Goal: Navigation & Orientation: Find specific page/section

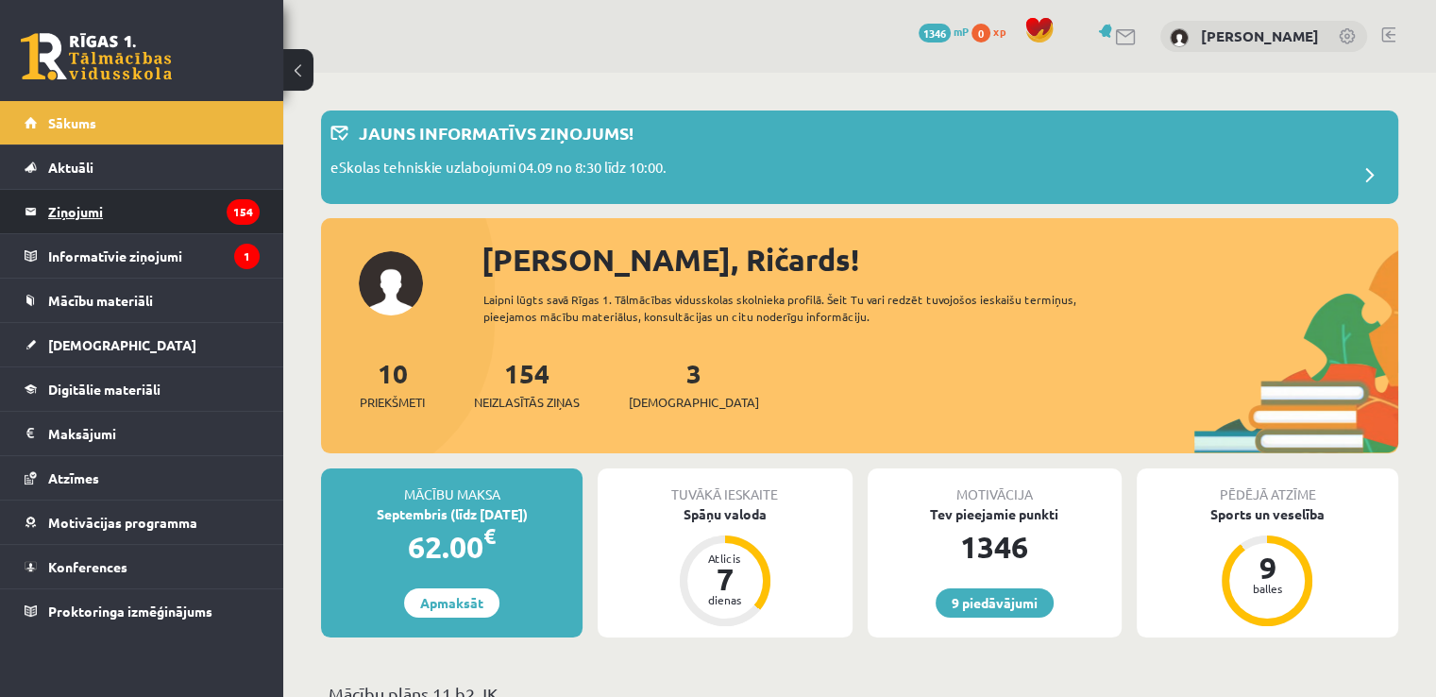
click at [96, 198] on legend "Ziņojumi 154" at bounding box center [154, 211] width 212 height 43
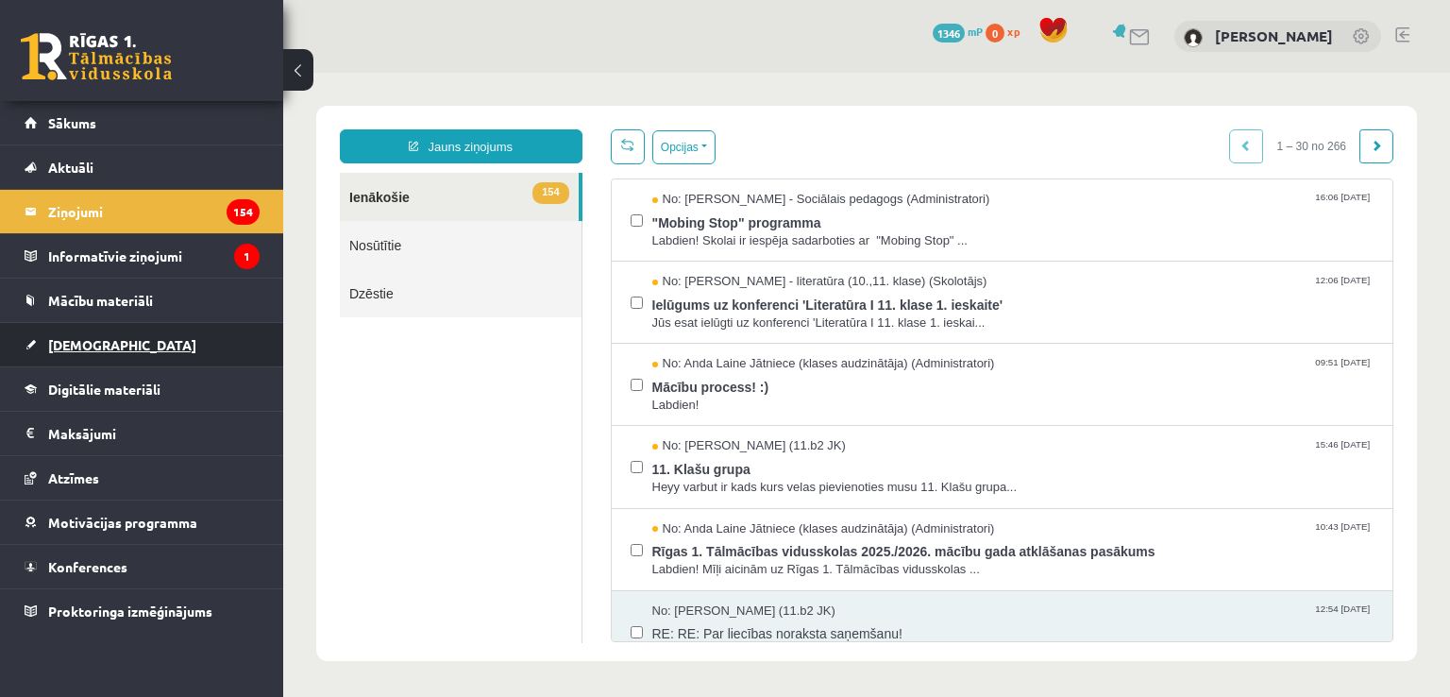
click at [75, 341] on span "[DEMOGRAPHIC_DATA]" at bounding box center [122, 344] width 148 height 17
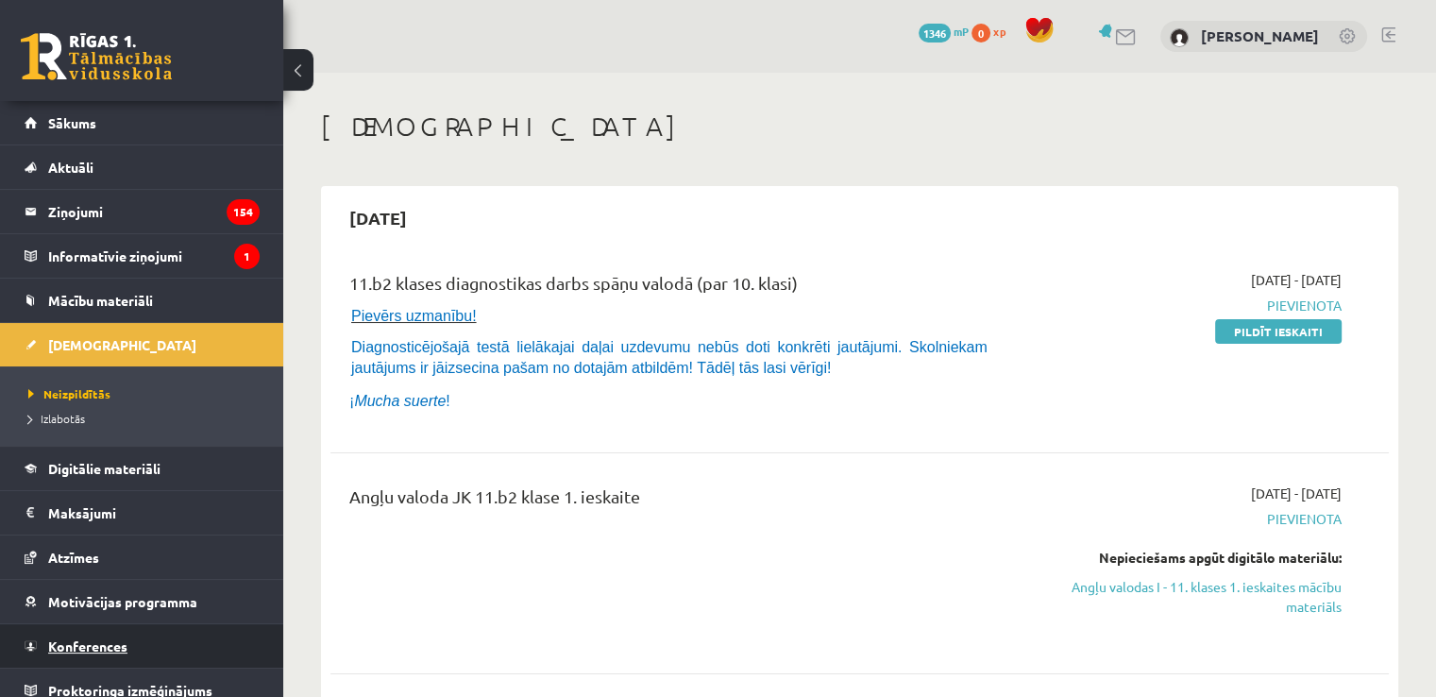
click at [121, 637] on span "Konferences" at bounding box center [87, 645] width 79 height 17
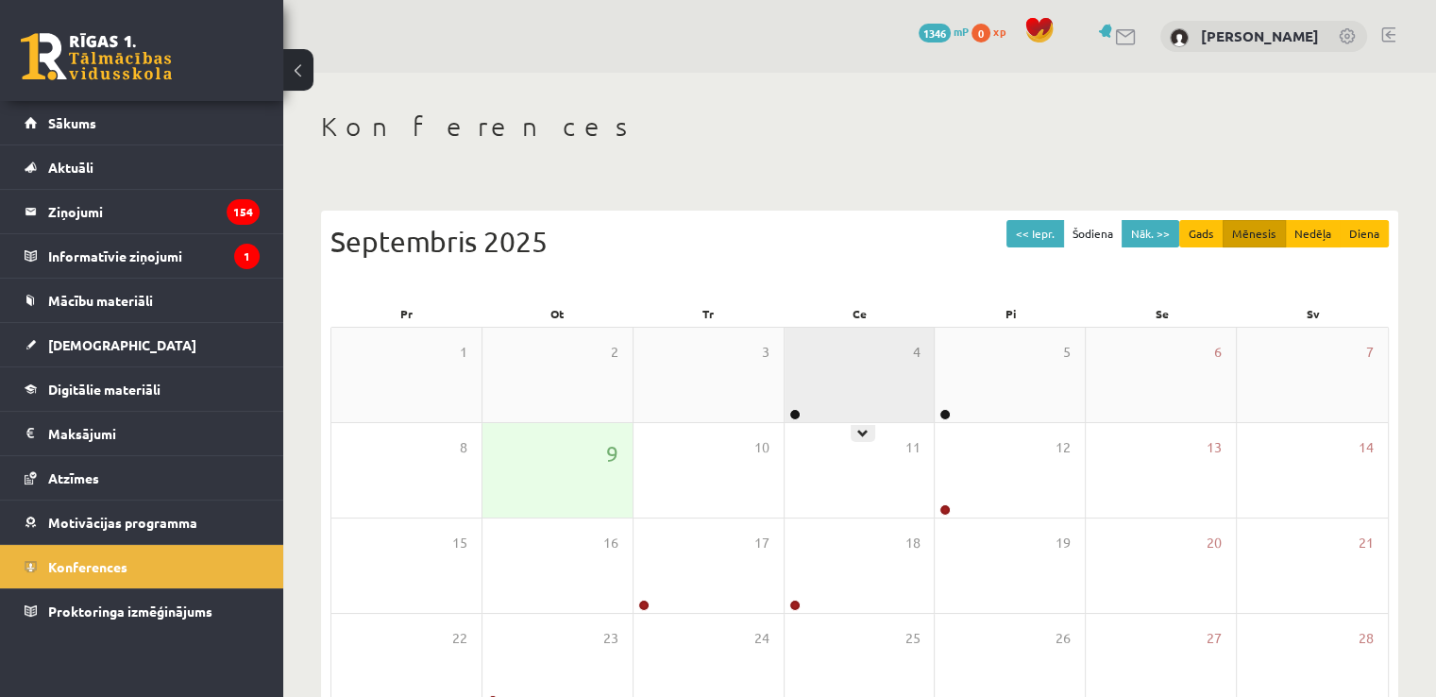
click at [835, 386] on div "4" at bounding box center [860, 375] width 150 height 94
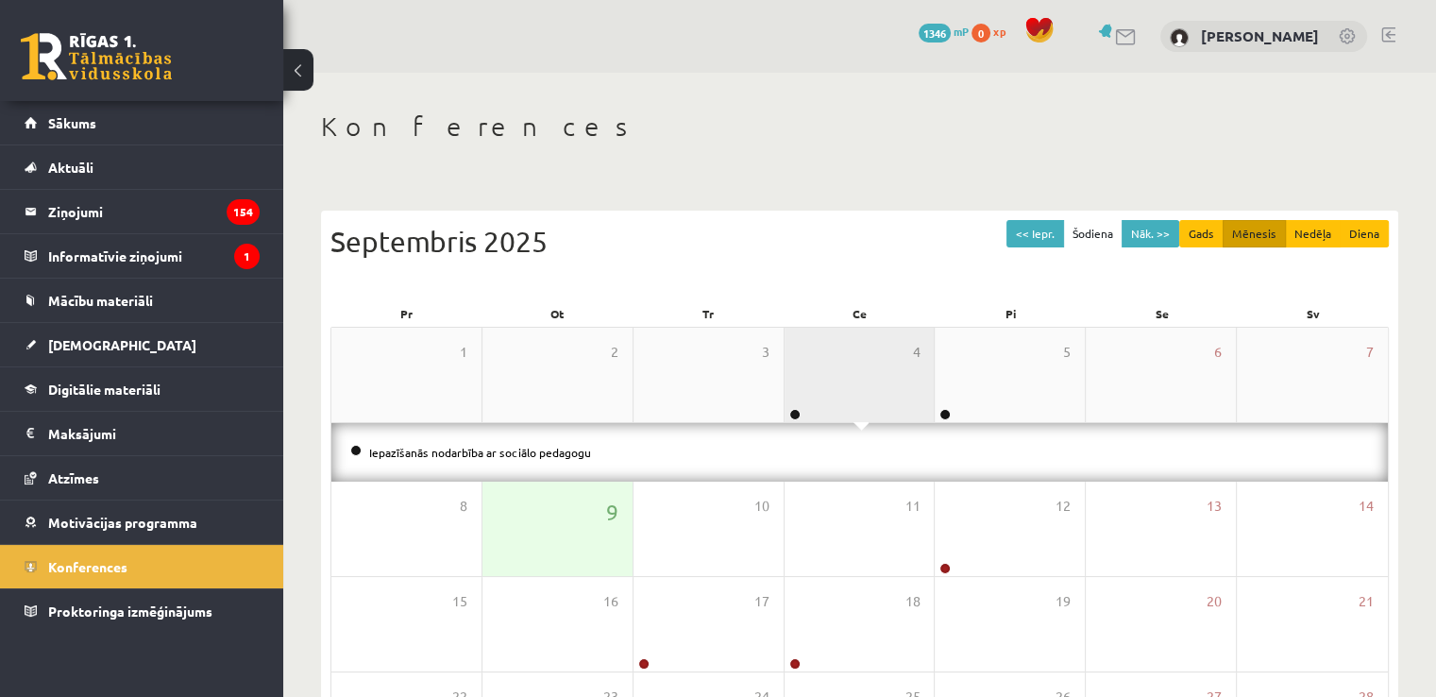
click at [835, 386] on div "4" at bounding box center [860, 375] width 150 height 94
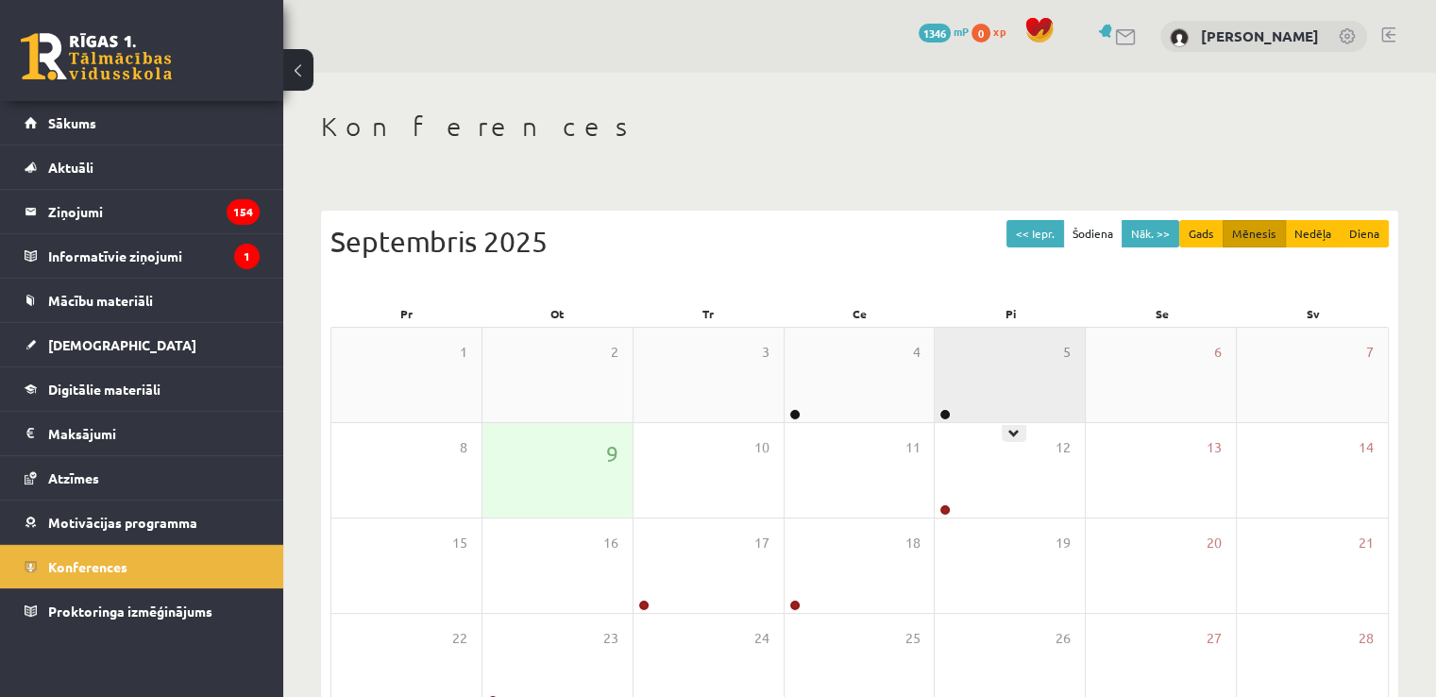
click at [946, 381] on div "5" at bounding box center [1010, 375] width 150 height 94
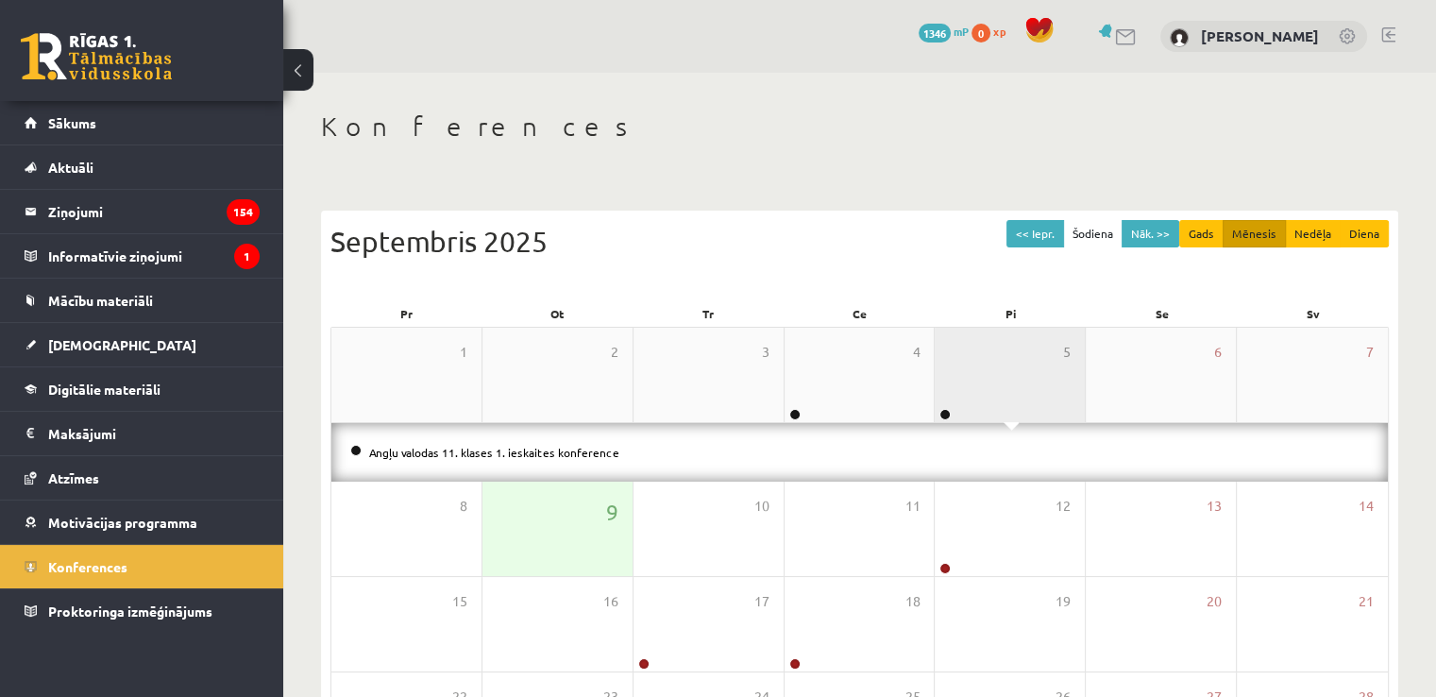
click at [946, 381] on div "5" at bounding box center [1010, 375] width 150 height 94
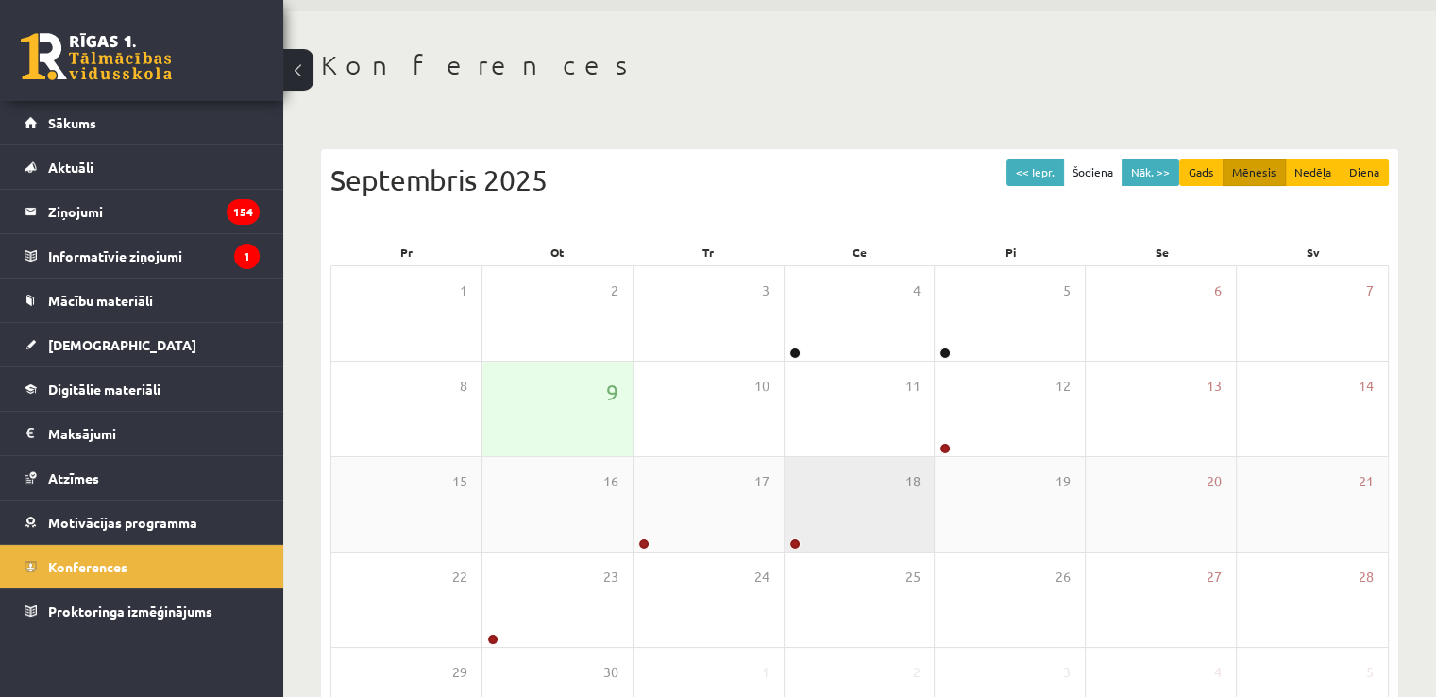
scroll to position [94, 0]
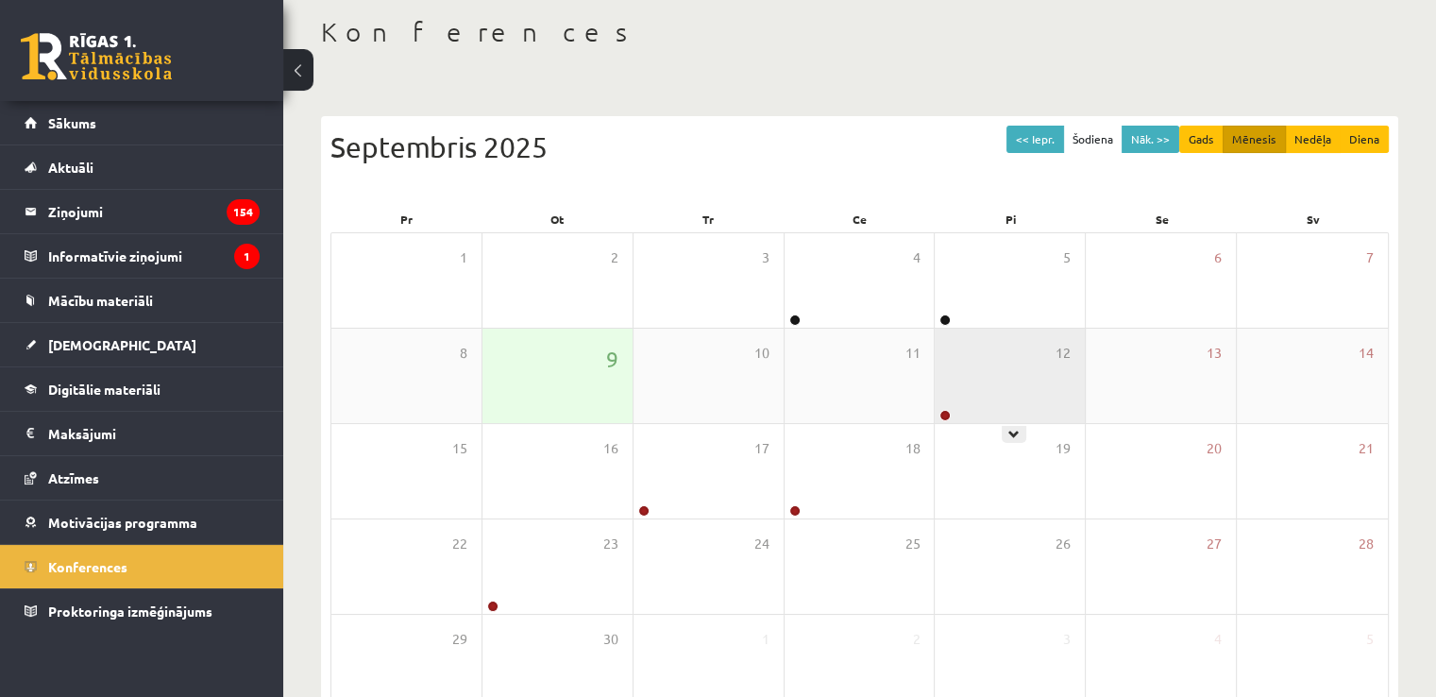
click at [1024, 360] on div "12" at bounding box center [1010, 376] width 150 height 94
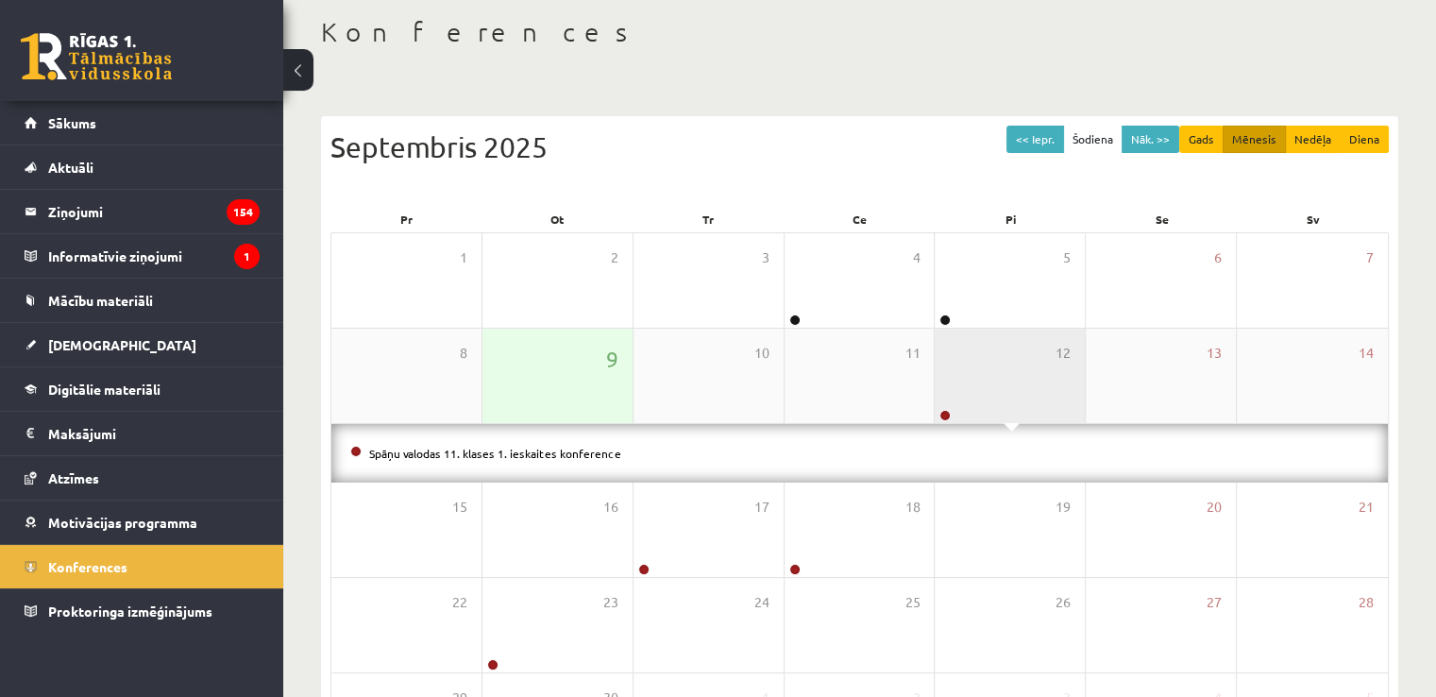
click at [1012, 355] on div "12" at bounding box center [1010, 376] width 150 height 94
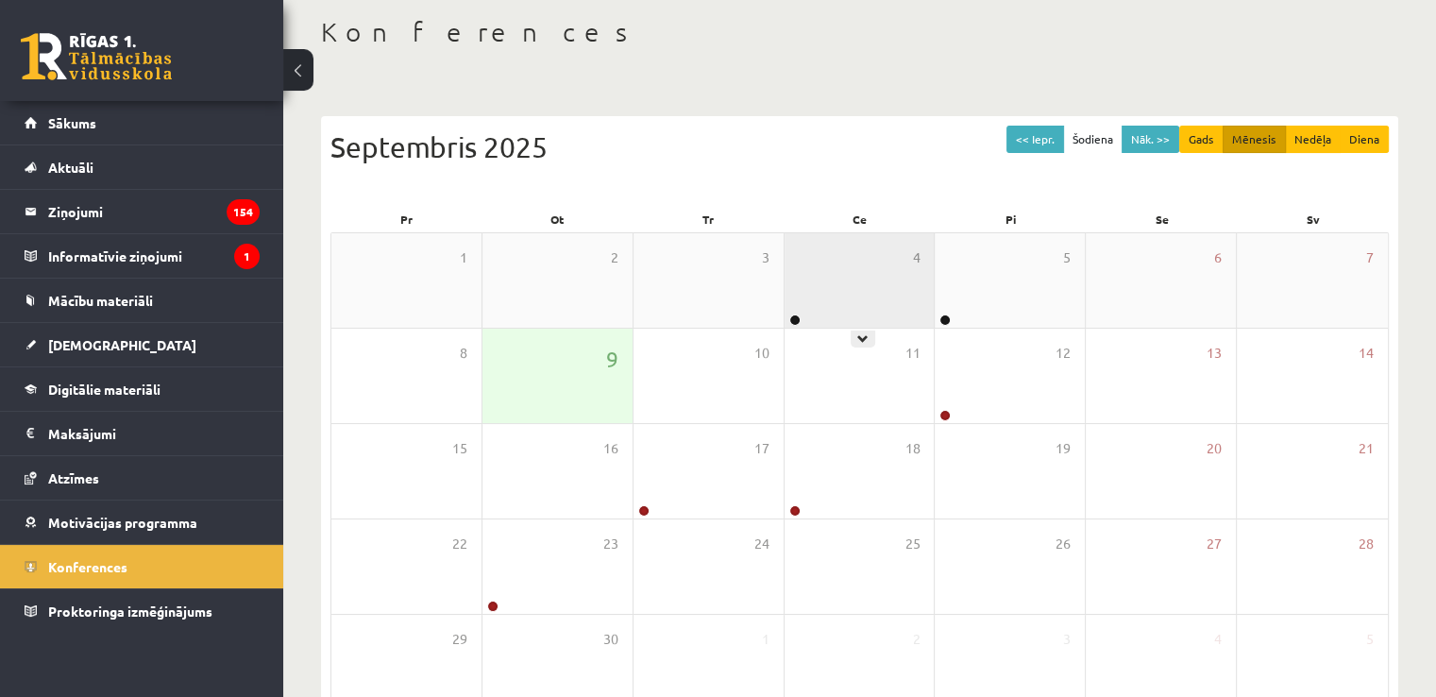
click at [797, 280] on div "4" at bounding box center [860, 280] width 150 height 94
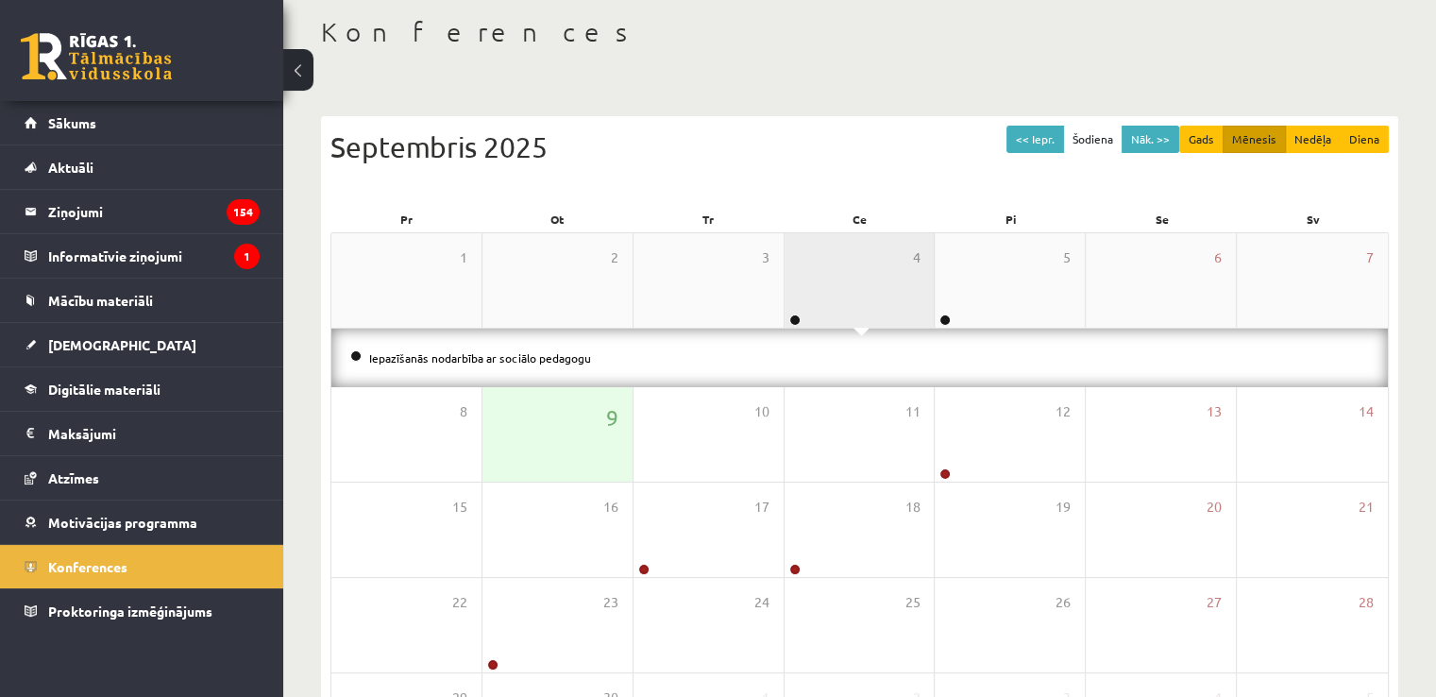
click at [801, 272] on div "4" at bounding box center [860, 280] width 150 height 94
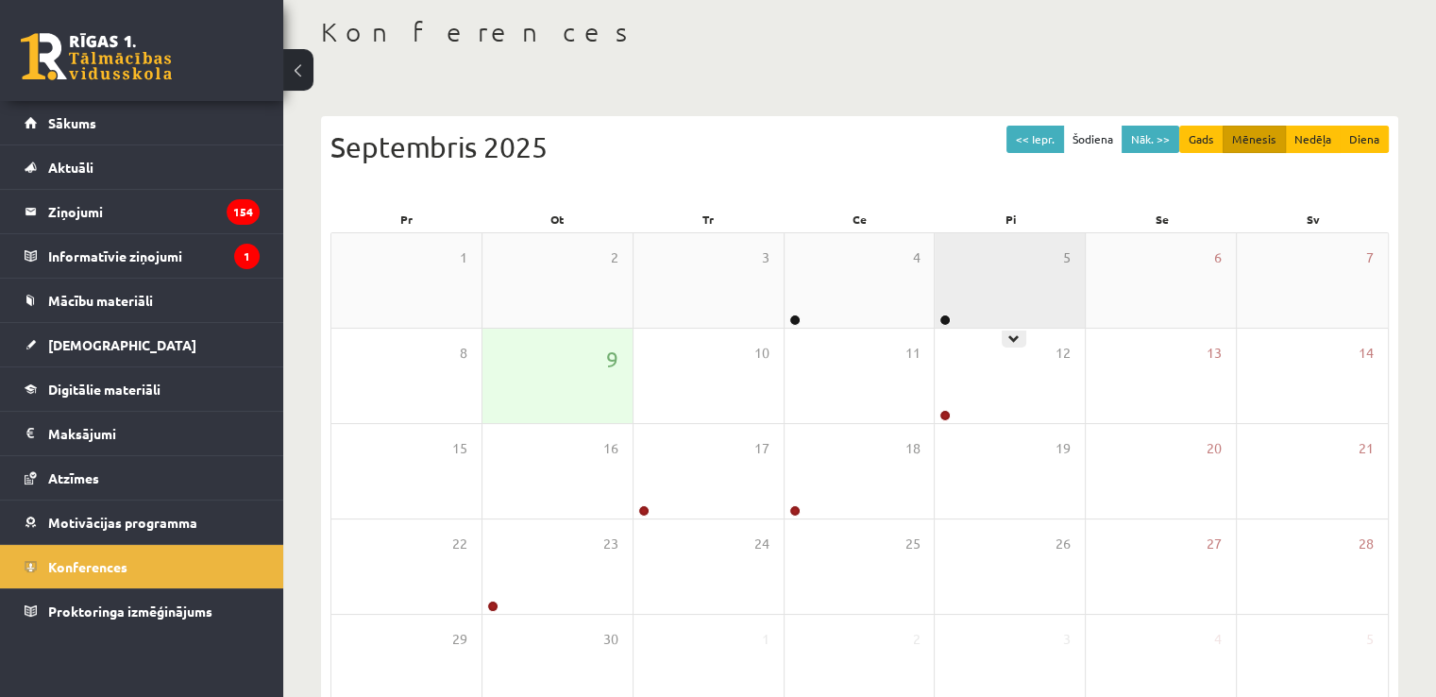
click at [953, 263] on div "5" at bounding box center [1010, 280] width 150 height 94
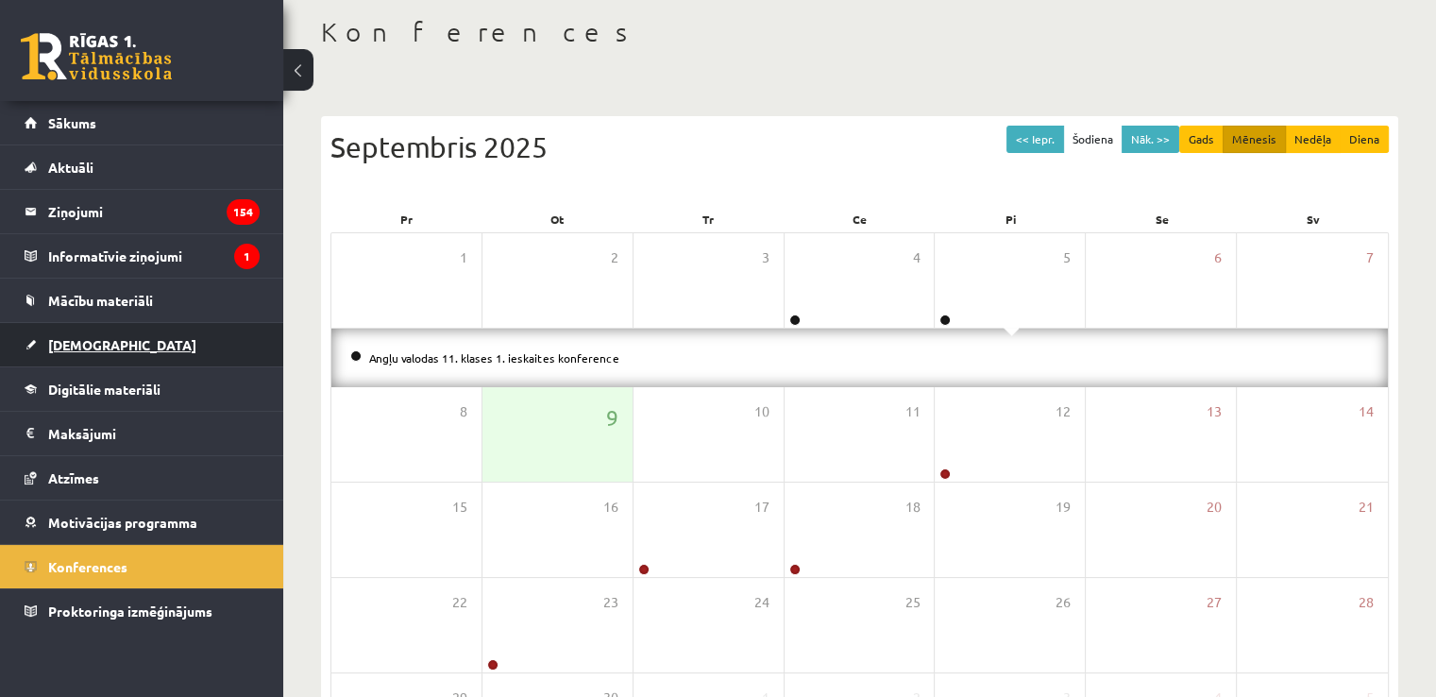
click at [90, 350] on link "[DEMOGRAPHIC_DATA]" at bounding box center [142, 344] width 235 height 43
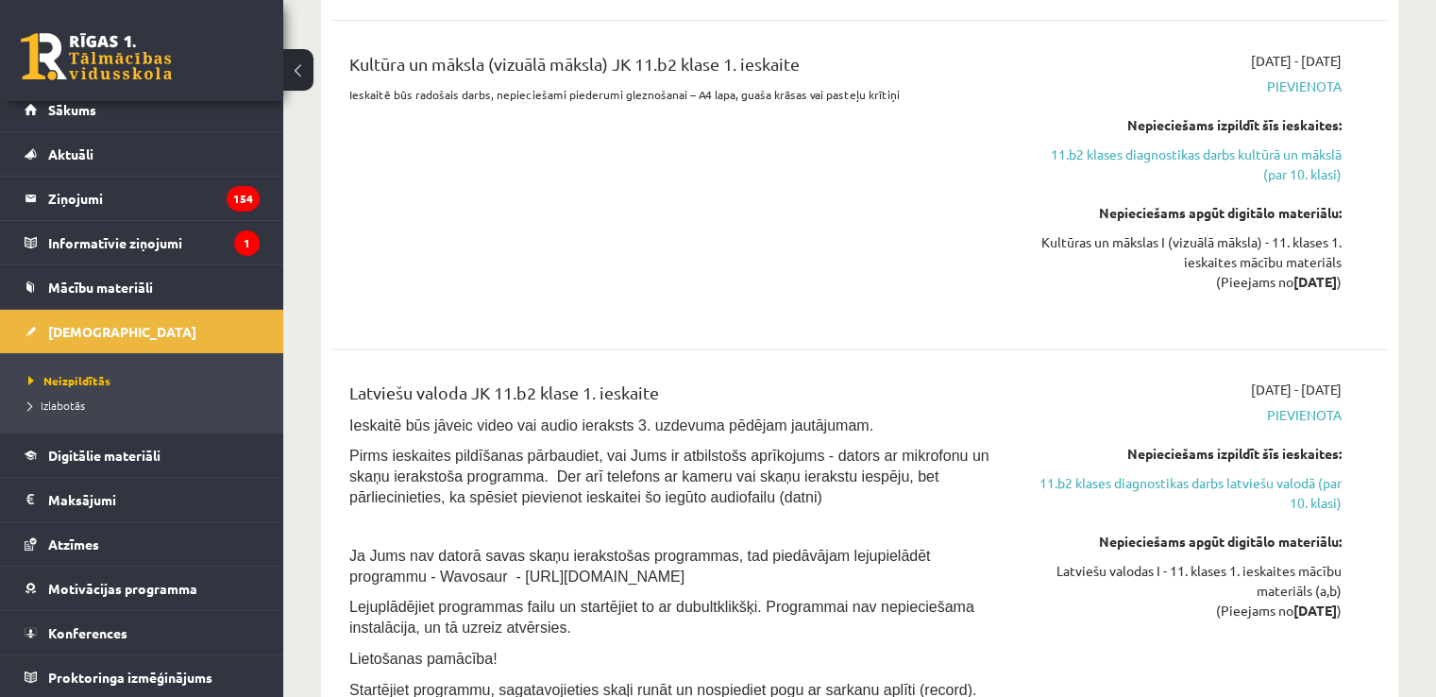
scroll to position [2644, 0]
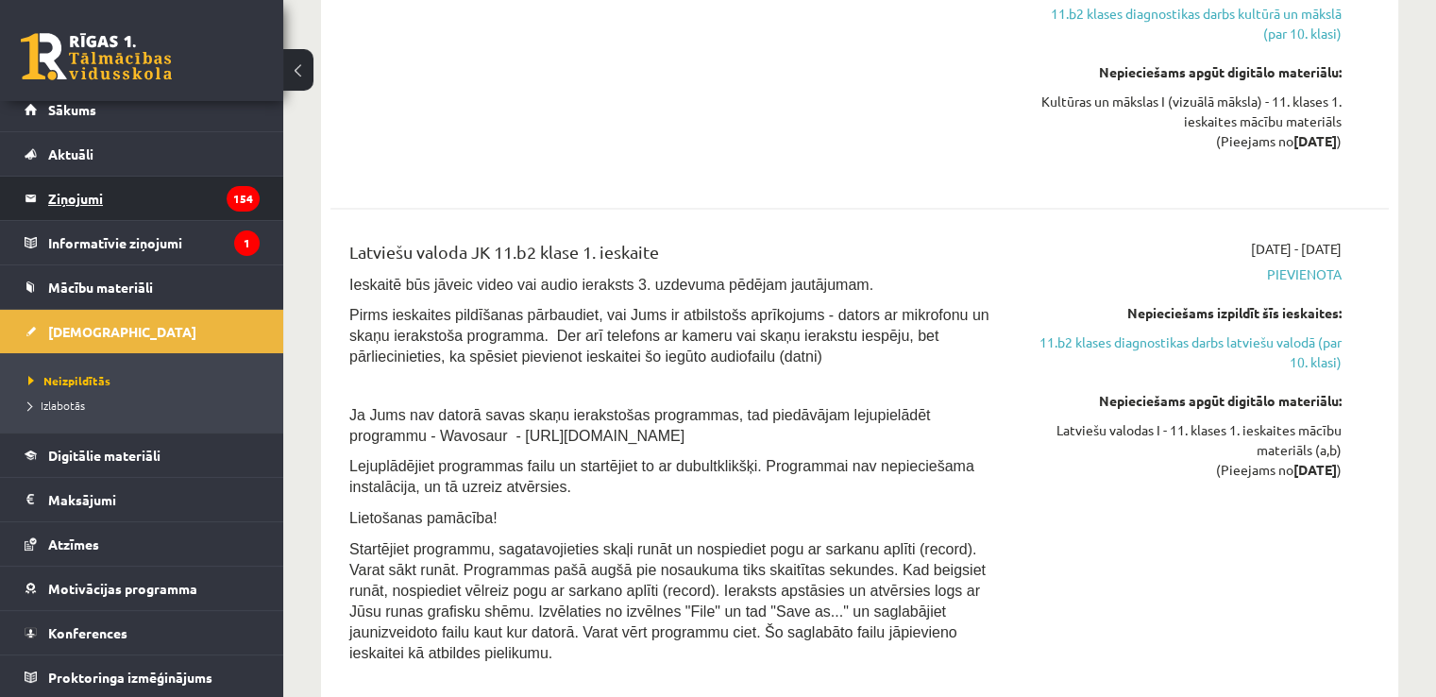
click at [166, 193] on legend "Ziņojumi 154" at bounding box center [154, 198] width 212 height 43
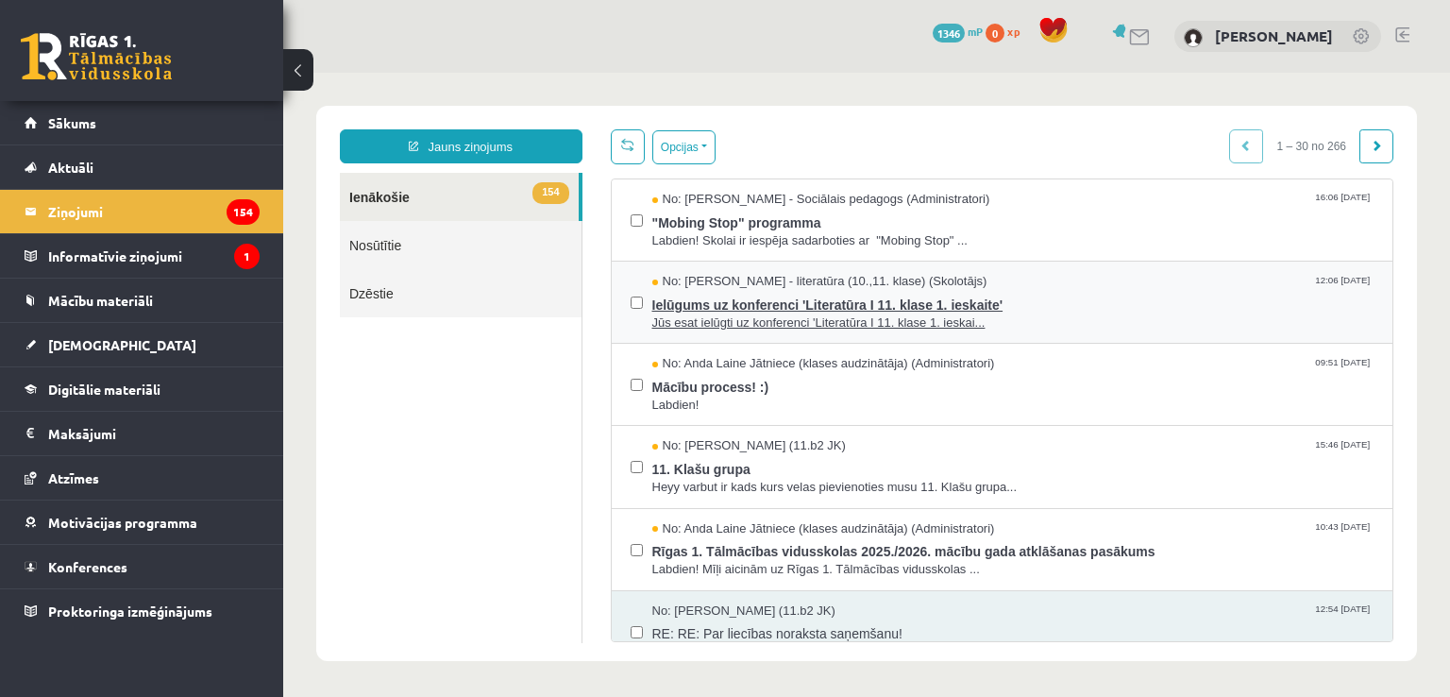
click at [771, 303] on span "Ielūgums uz konferenci 'Literatūra I 11. klase 1. ieskaite'" at bounding box center [1014, 303] width 722 height 24
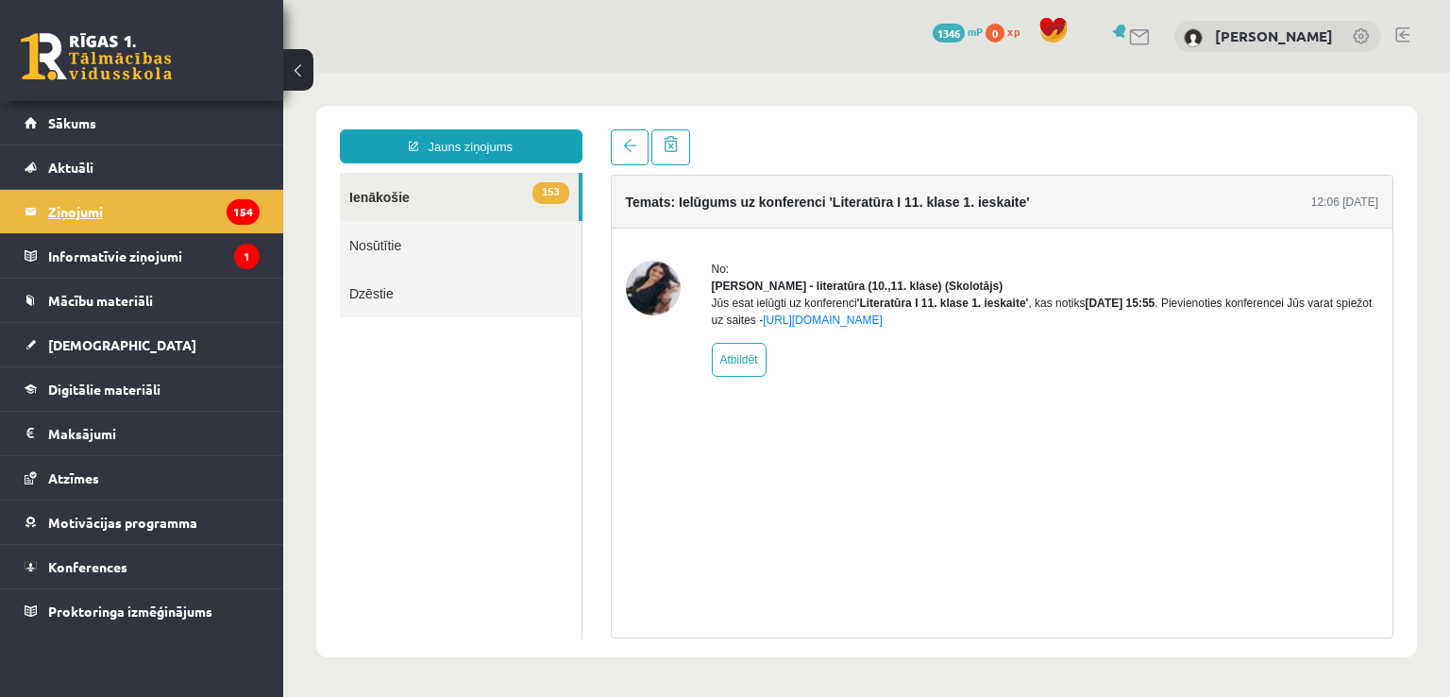
click at [132, 218] on legend "Ziņojumi 154" at bounding box center [154, 211] width 212 height 43
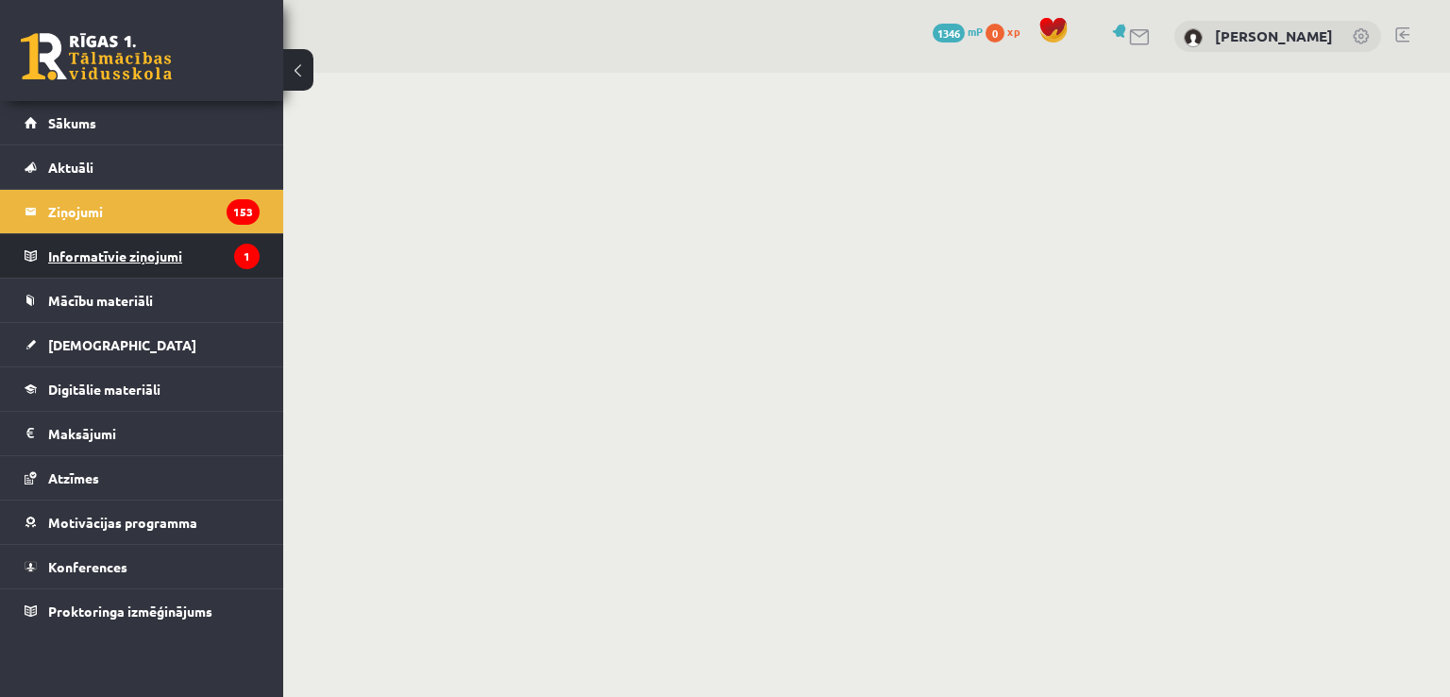
click at [138, 256] on legend "Informatīvie ziņojumi 1" at bounding box center [154, 255] width 212 height 43
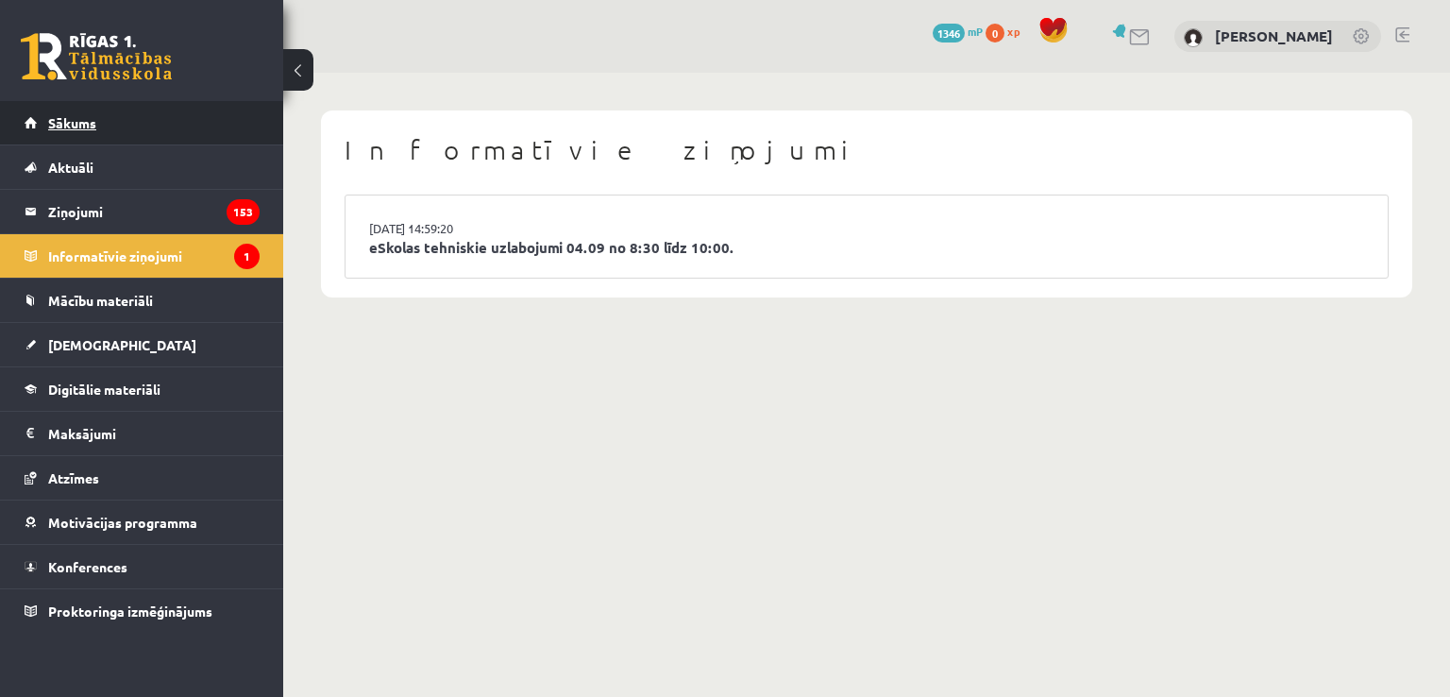
click at [92, 136] on link "Sākums" at bounding box center [142, 122] width 235 height 43
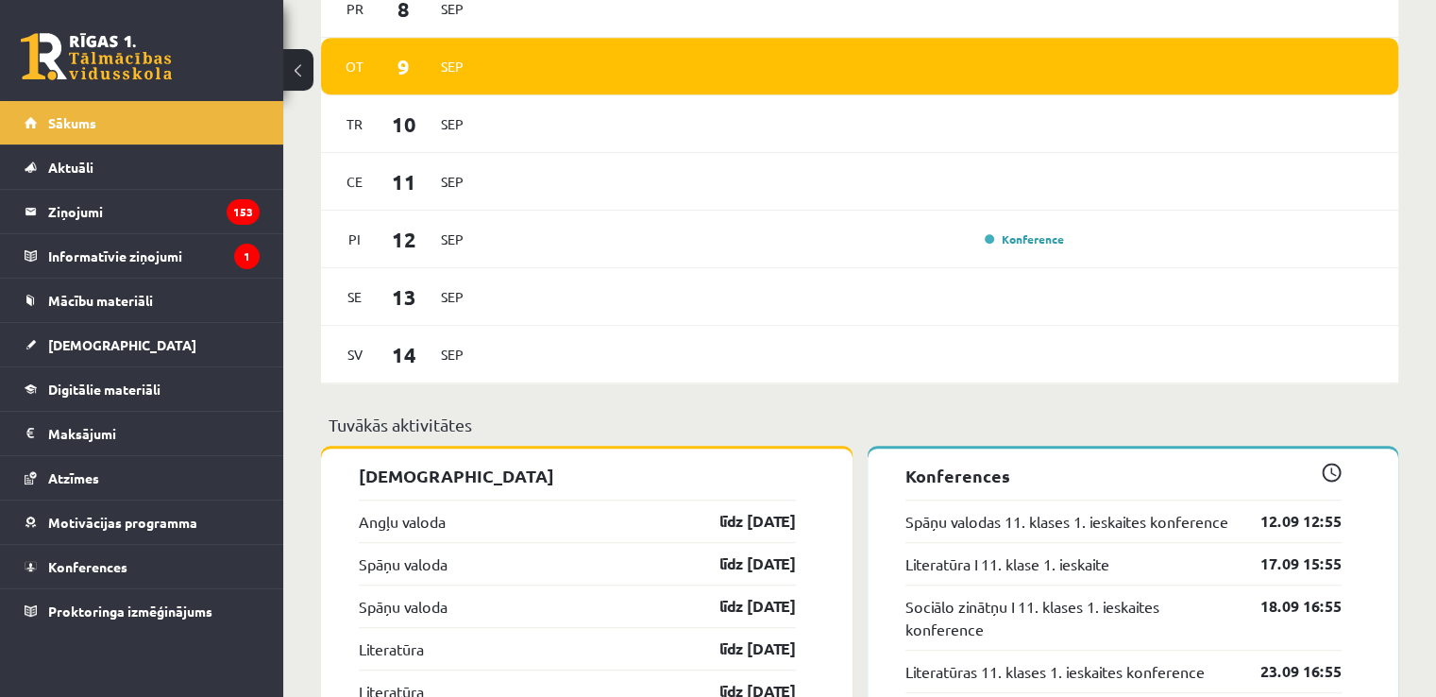
scroll to position [1322, 0]
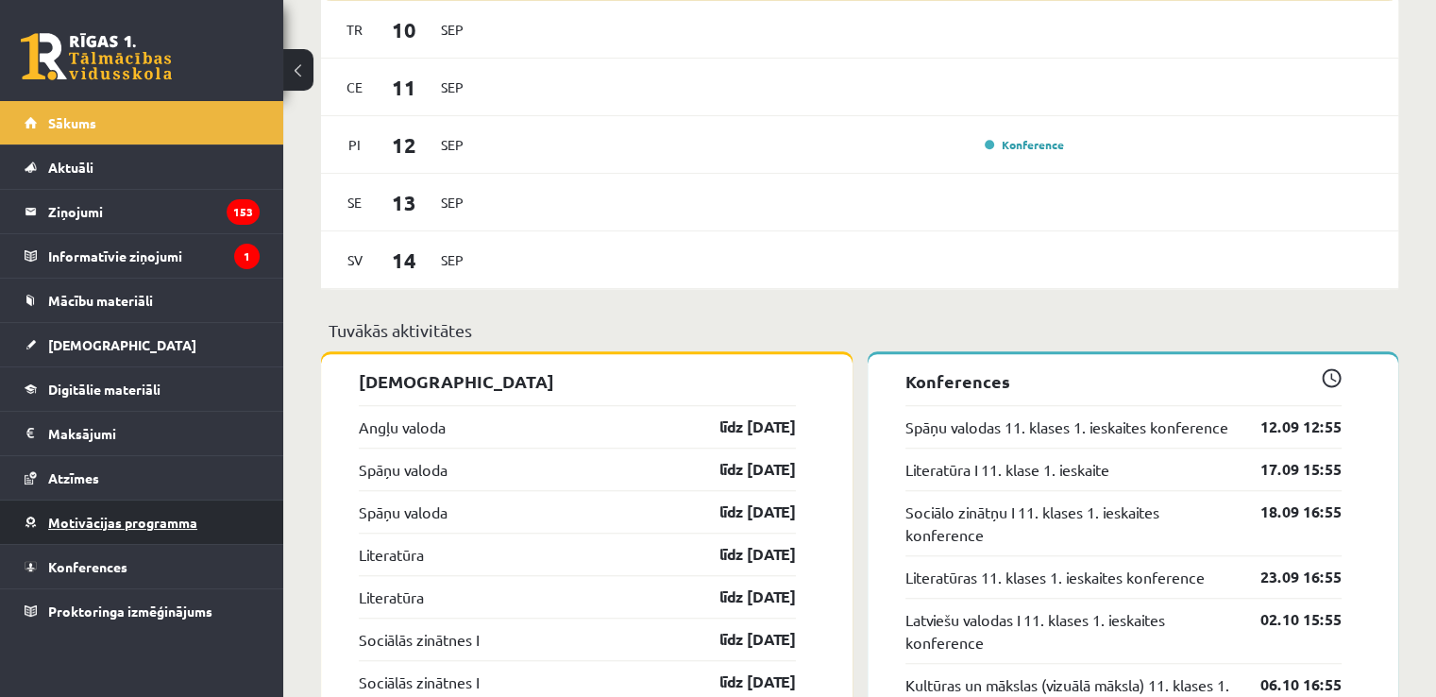
click at [112, 518] on span "Motivācijas programma" at bounding box center [122, 522] width 149 height 17
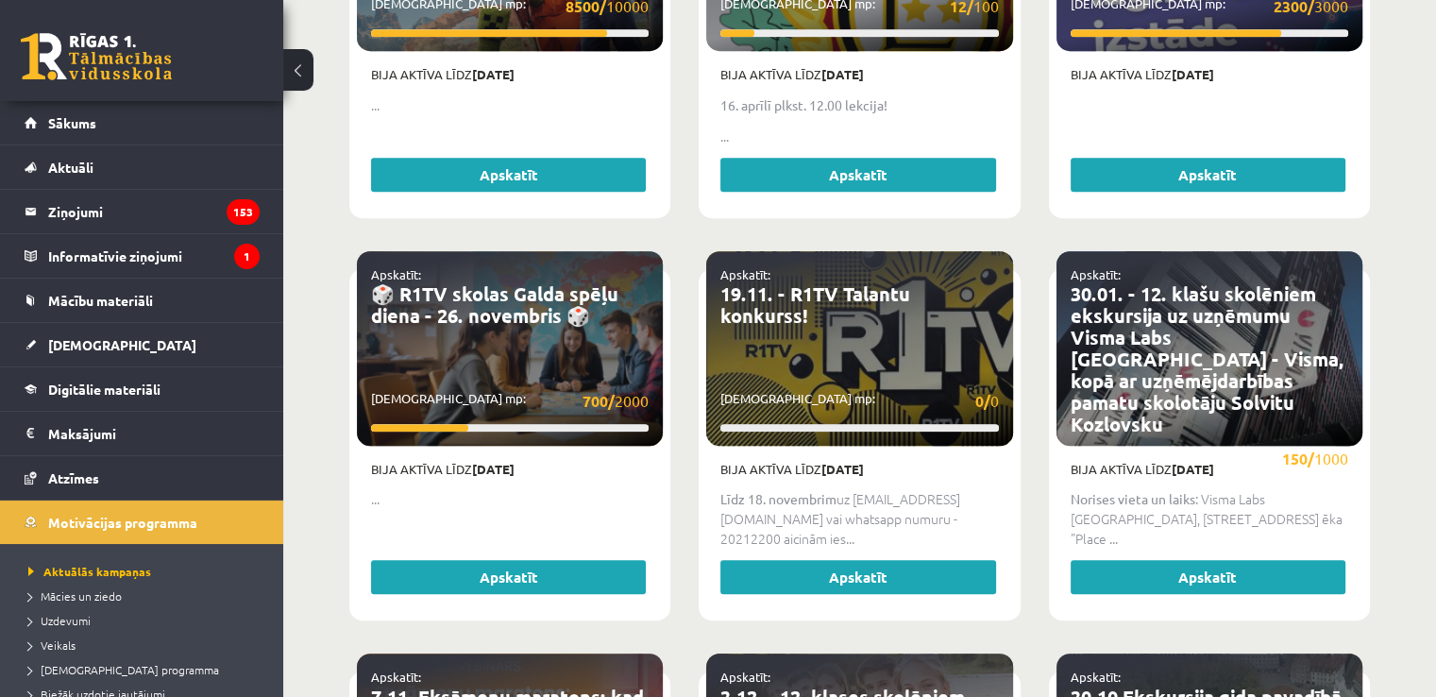
scroll to position [1039, 0]
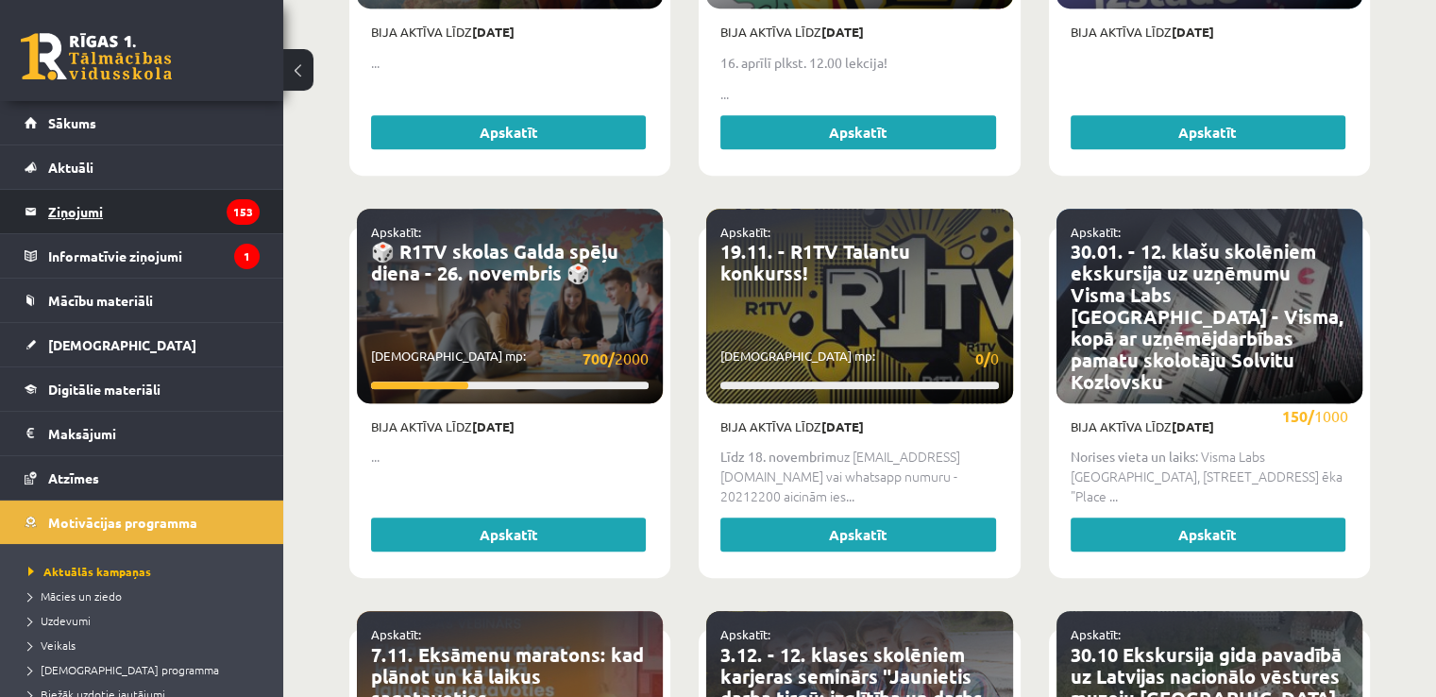
click at [125, 194] on legend "Ziņojumi 153" at bounding box center [154, 211] width 212 height 43
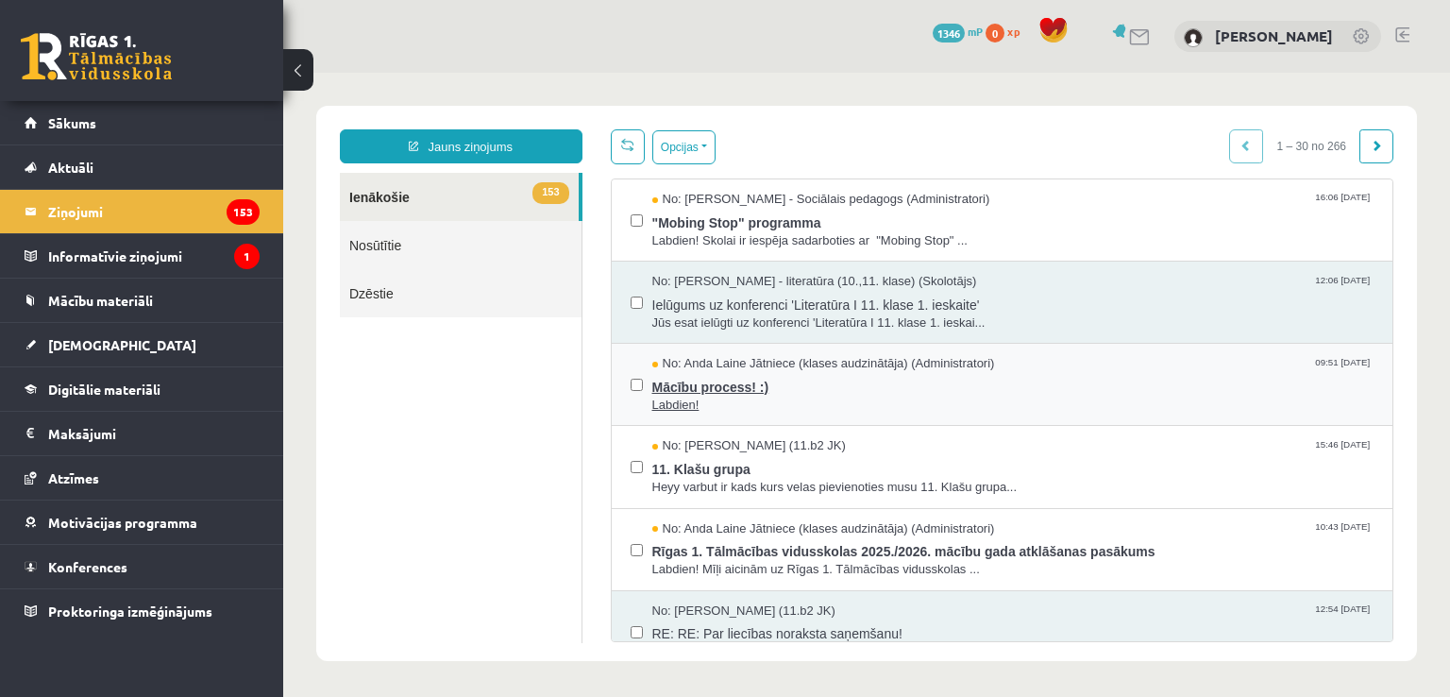
click at [902, 400] on span "Labdien!" at bounding box center [1014, 406] width 722 height 18
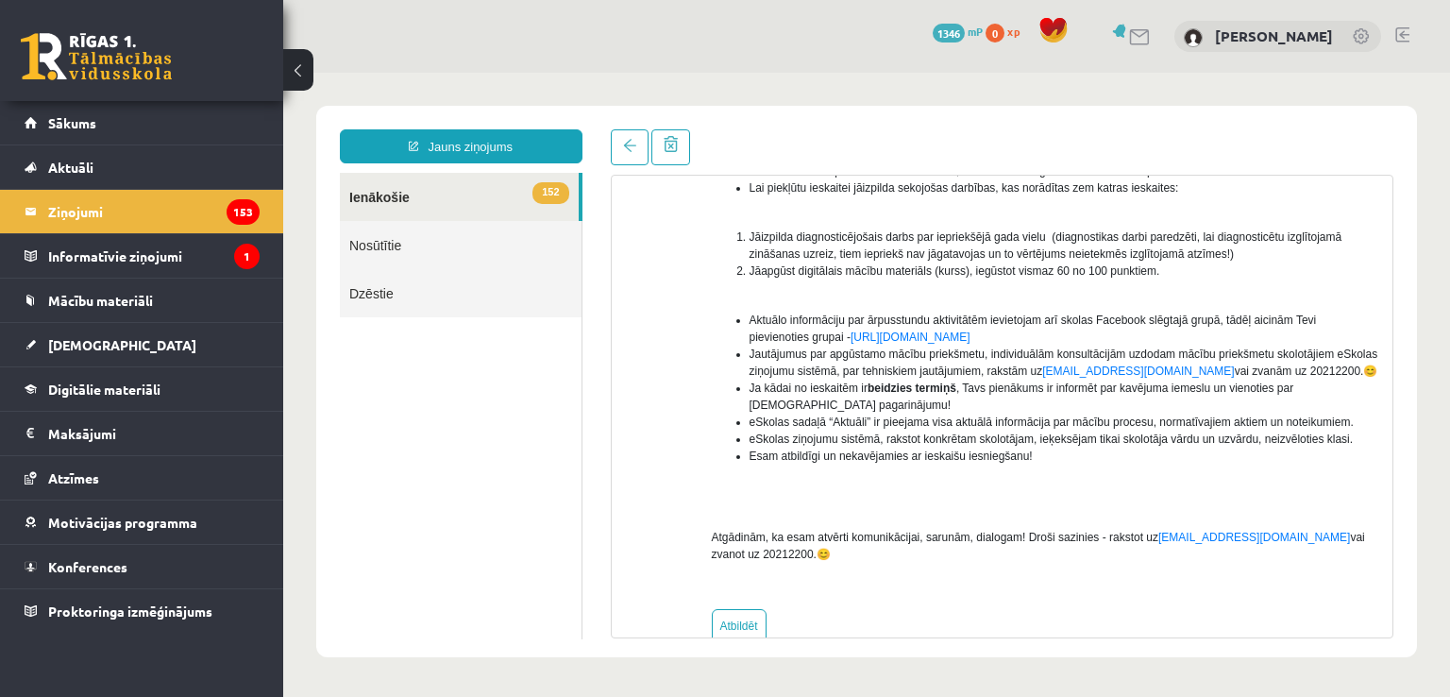
scroll to position [283, 0]
